Goal: Navigation & Orientation: Find specific page/section

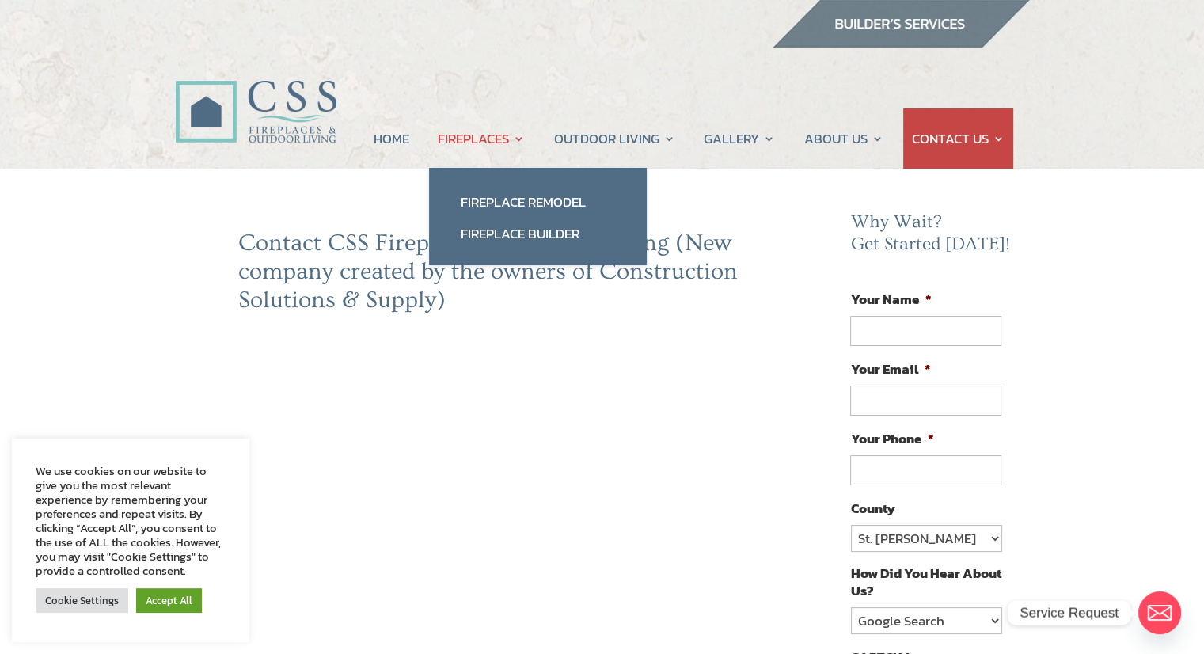
click at [470, 129] on link "FIREPLACES" at bounding box center [481, 138] width 87 height 60
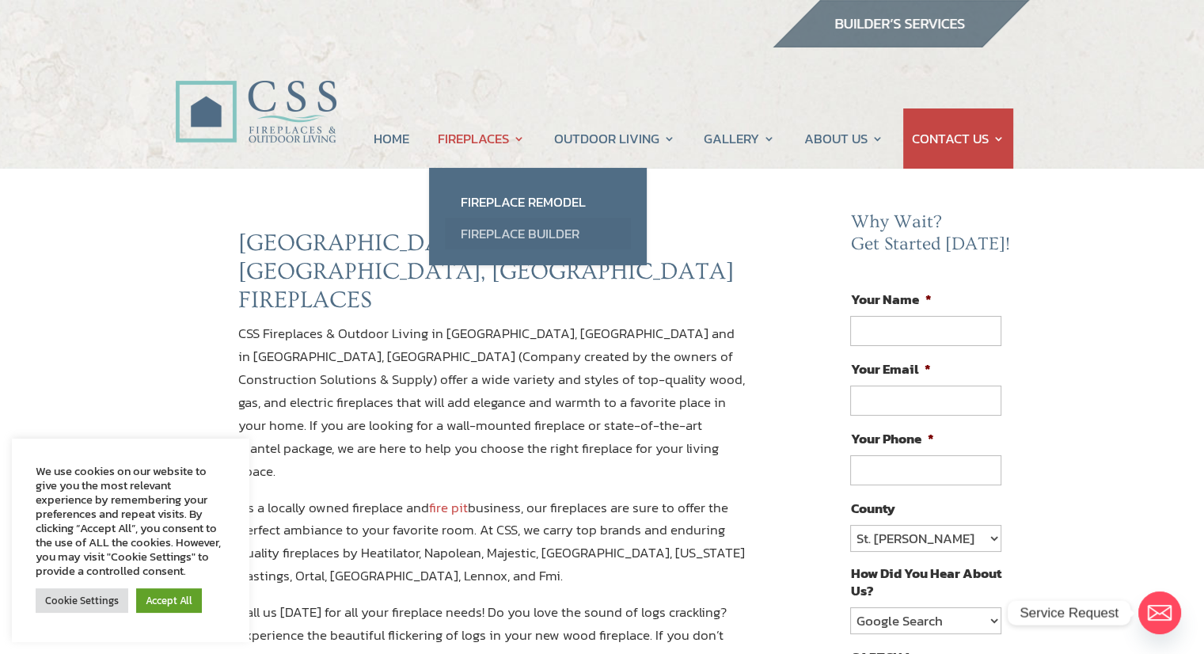
click at [527, 222] on link "Fireplace Builder" at bounding box center [538, 234] width 186 height 32
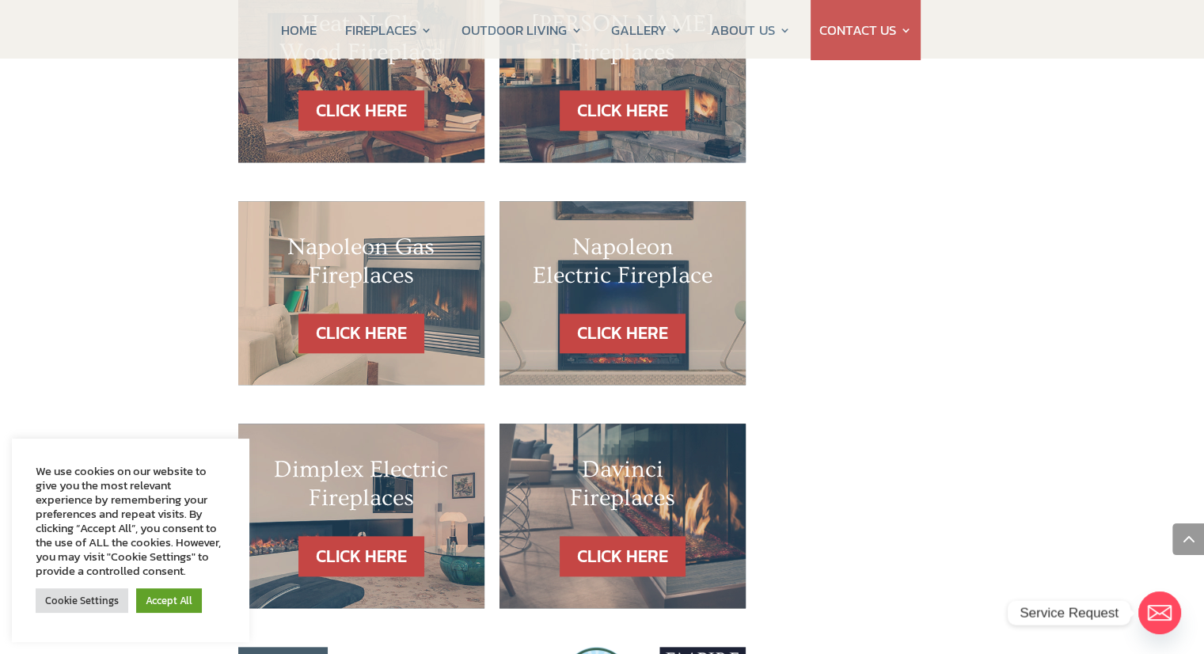
scroll to position [1522, 0]
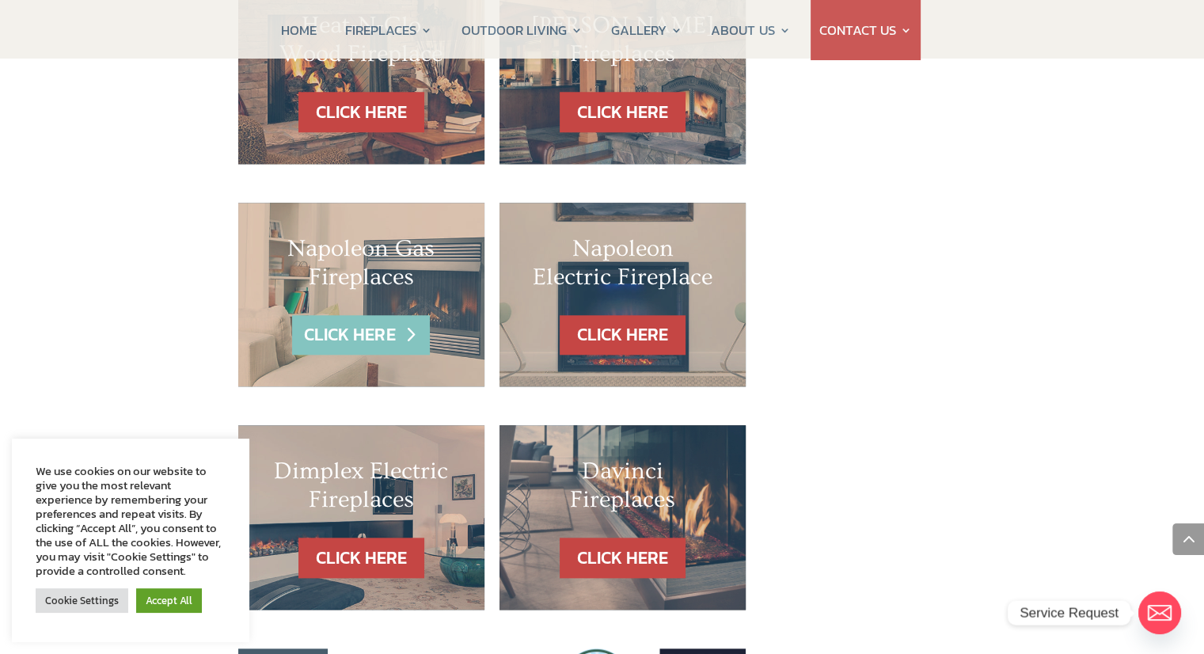
click at [386, 315] on link "CLICK HERE" at bounding box center [361, 335] width 138 height 40
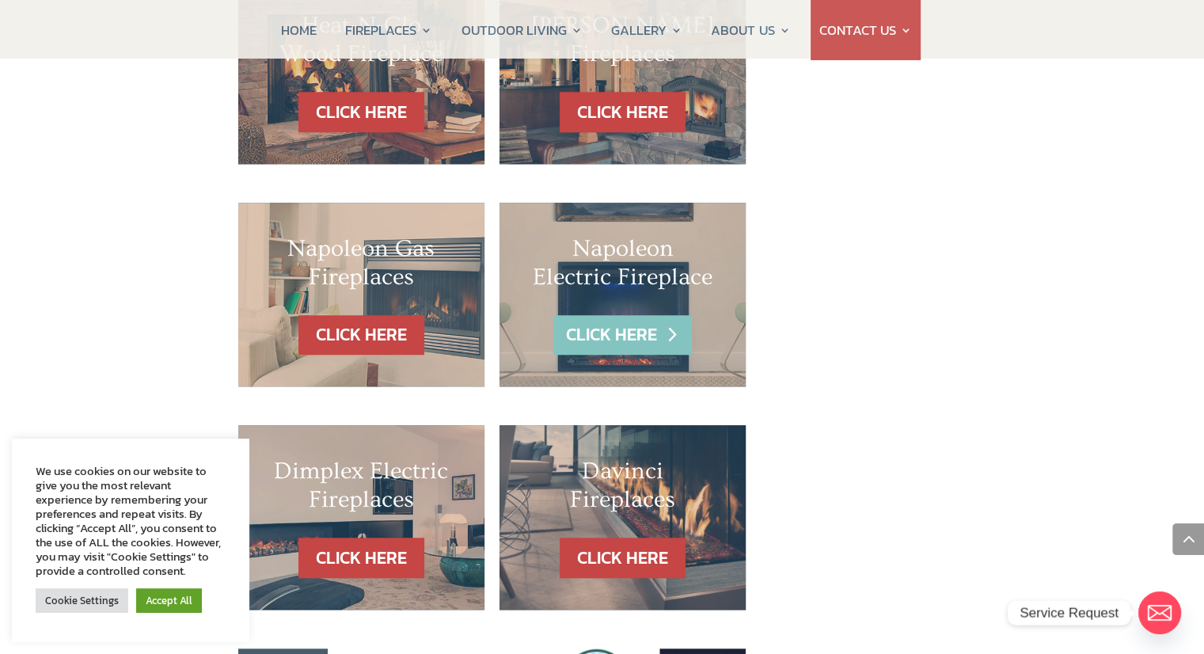
click at [629, 315] on link "CLICK HERE" at bounding box center [622, 335] width 138 height 40
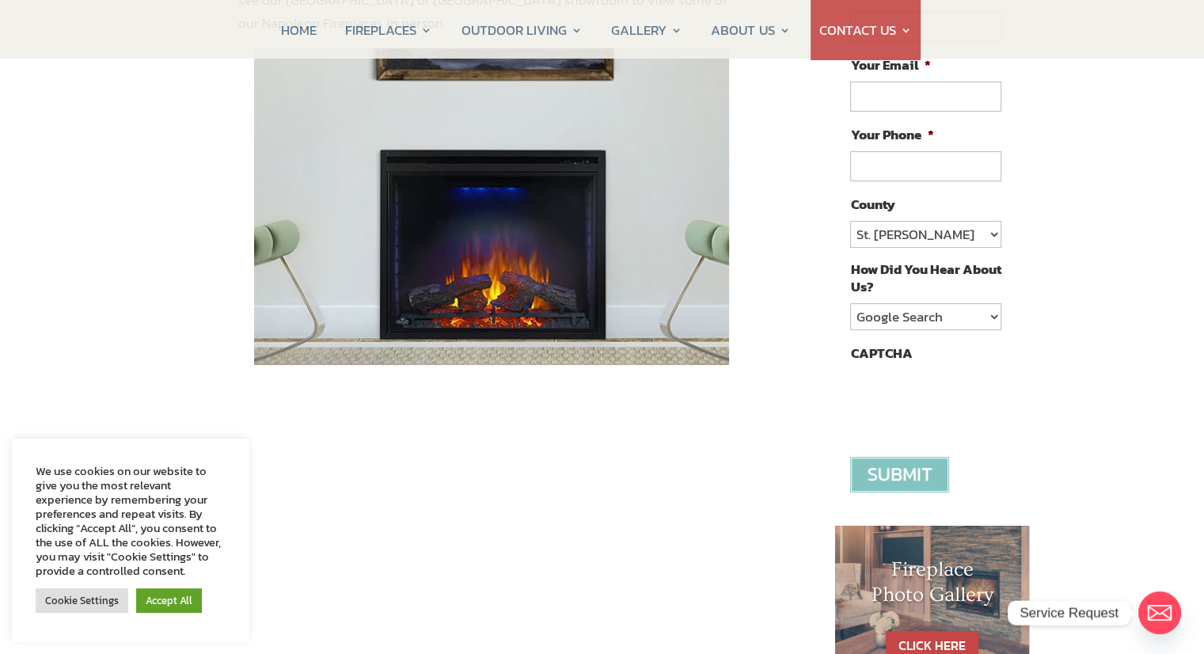
scroll to position [304, 0]
